Goal: Information Seeking & Learning: Learn about a topic

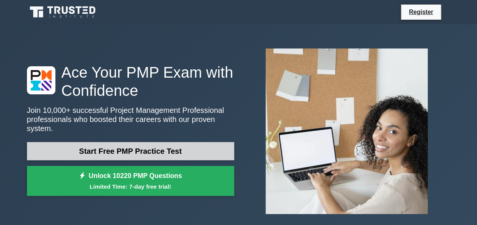
click at [118, 150] on link "Start Free PMP Practice Test" at bounding box center [130, 151] width 207 height 18
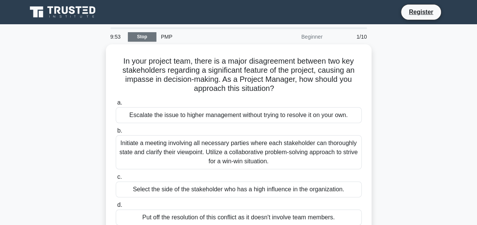
click at [147, 36] on link "Stop" at bounding box center [142, 36] width 28 height 9
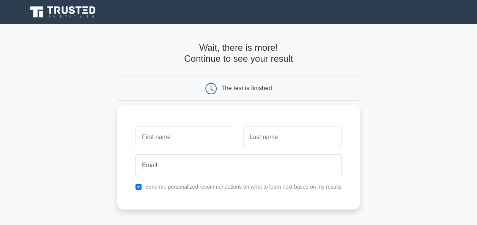
scroll to position [76, 0]
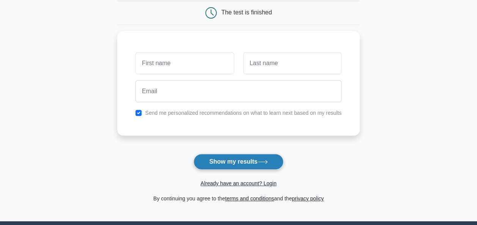
click at [237, 166] on button "Show my results" at bounding box center [237, 162] width 89 height 16
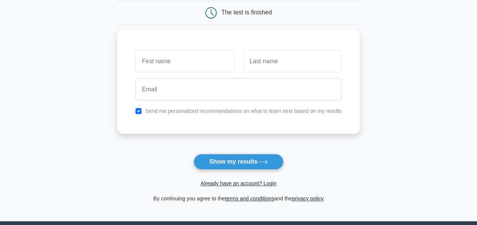
click at [150, 110] on label "Send me personalized recommendations on what to learn next based on my results" at bounding box center [243, 111] width 196 height 6
click at [146, 111] on label "Send me personalized recommendations on what to learn next based on my results" at bounding box center [243, 111] width 196 height 6
click at [140, 108] on input "checkbox" at bounding box center [138, 111] width 6 height 6
checkbox input "false"
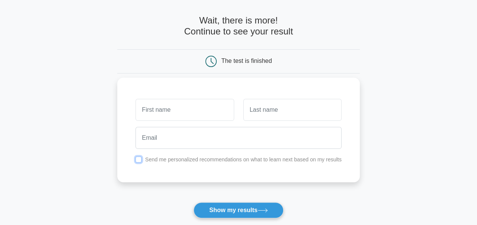
scroll to position [0, 0]
